Goal: Find specific page/section: Find specific page/section

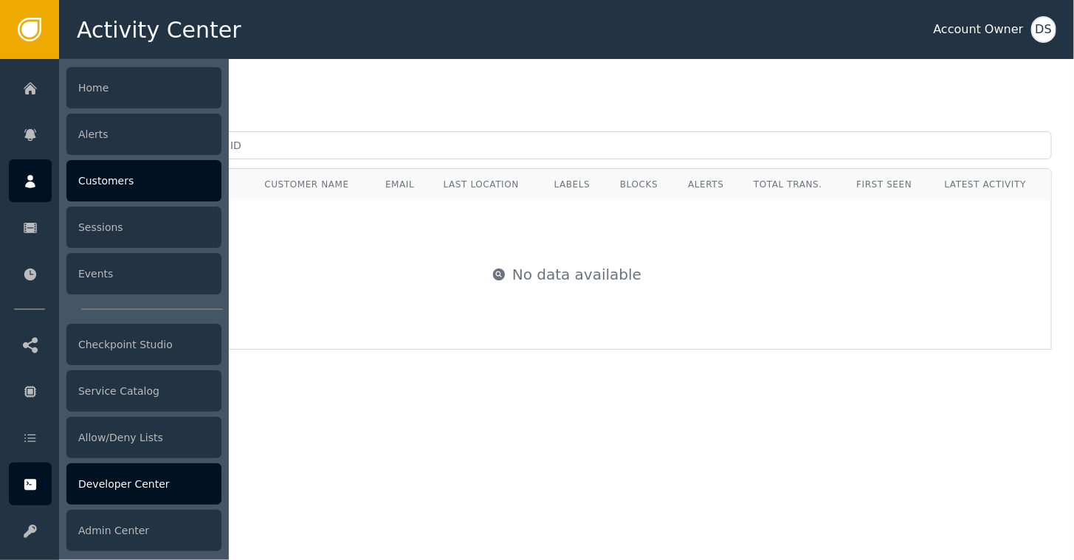
click at [111, 489] on div "Developer Center" at bounding box center [143, 484] width 155 height 41
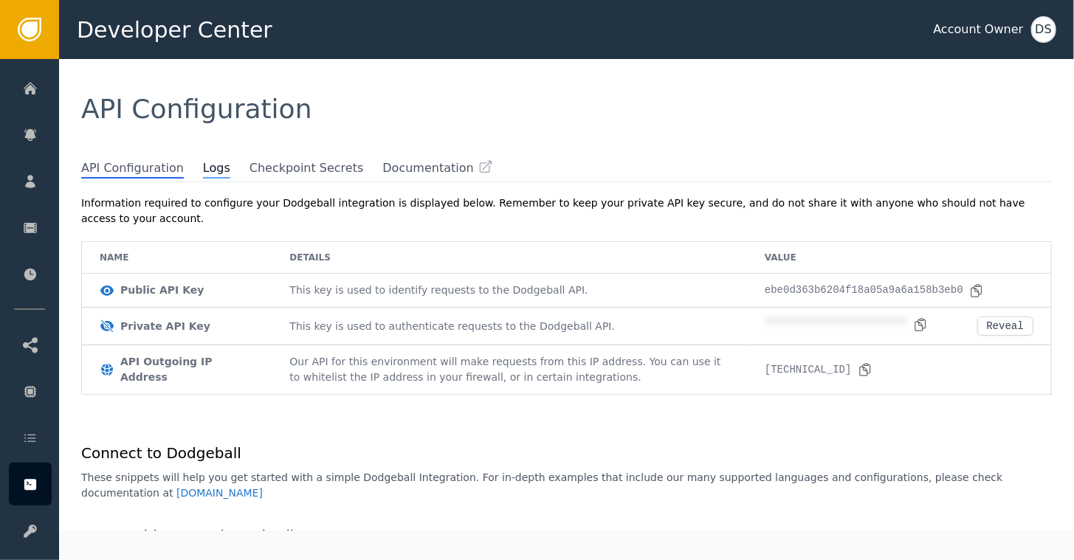
click at [203, 173] on span "Logs" at bounding box center [216, 168] width 27 height 19
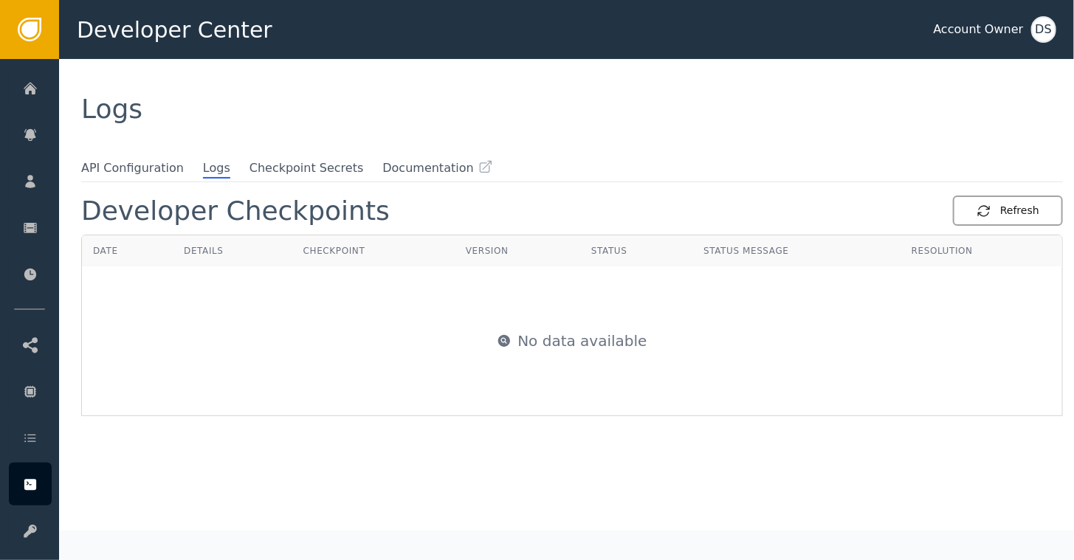
click at [1006, 207] on div "Refresh" at bounding box center [1008, 211] width 63 height 16
click at [1014, 216] on div "Refresh" at bounding box center [1008, 211] width 63 height 16
